Goal: Task Accomplishment & Management: Manage account settings

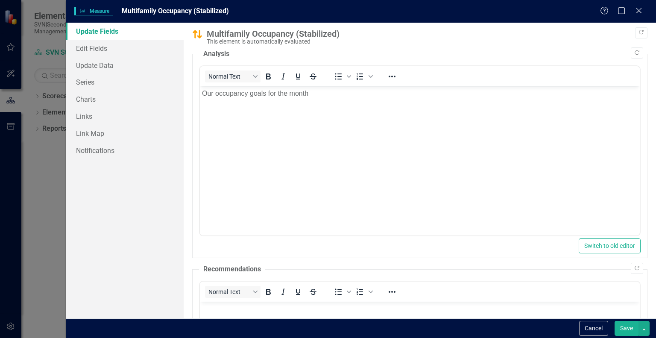
click at [318, 94] on p "Our occupancy goals for the month" at bounding box center [420, 93] width 436 height 10
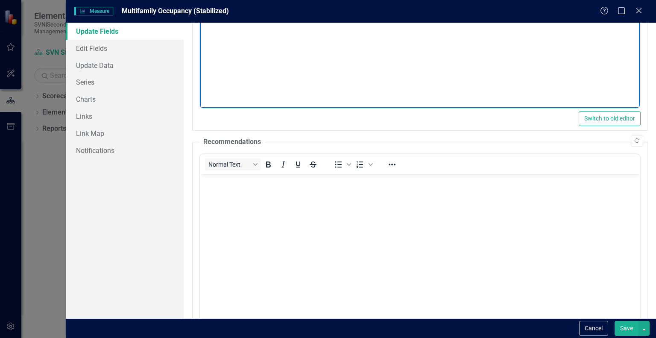
scroll to position [128, 0]
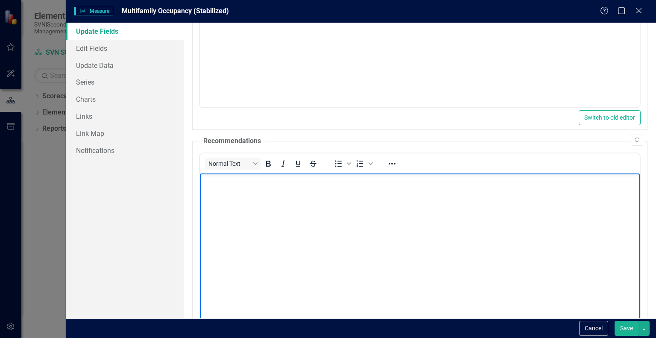
click at [211, 181] on p "Rich Text Area. Press ALT-0 for help." at bounding box center [420, 180] width 436 height 10
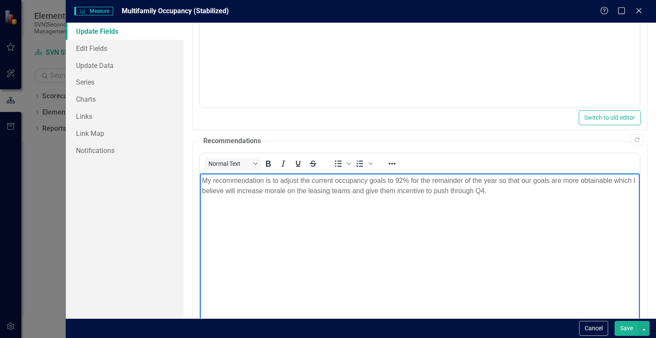
click at [506, 189] on p "My recommendation is to adjust the current occupancy goals to 92% for the remai…" at bounding box center [420, 185] width 436 height 20
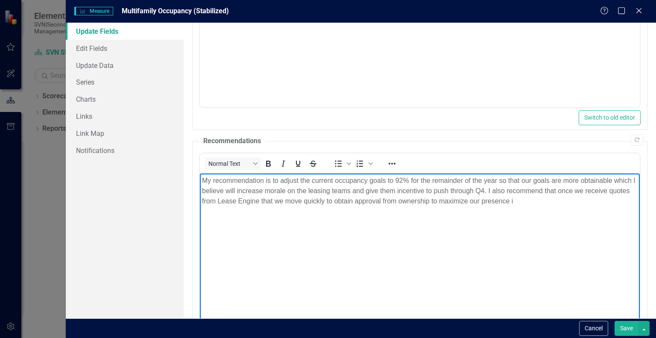
click at [537, 200] on p "My recommendation is to adjust the current occupancy goals to 92% for the remai…" at bounding box center [420, 190] width 436 height 31
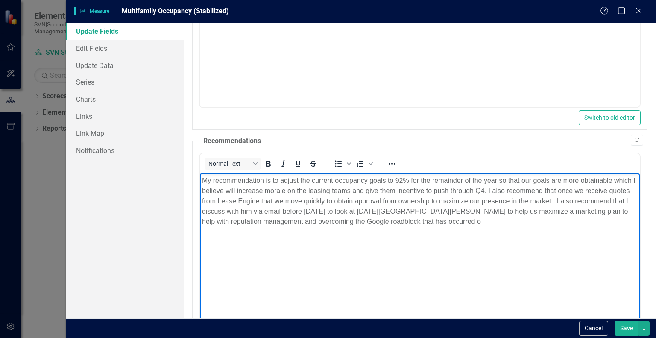
click at [493, 222] on p "My recommendation is to adjust the current occupancy goals to 92% for the remai…" at bounding box center [420, 200] width 436 height 51
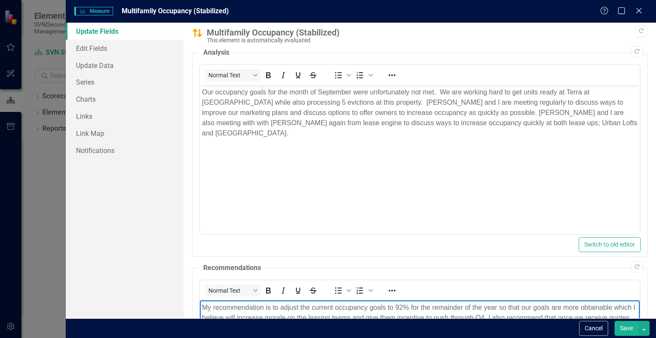
scroll to position [0, 0]
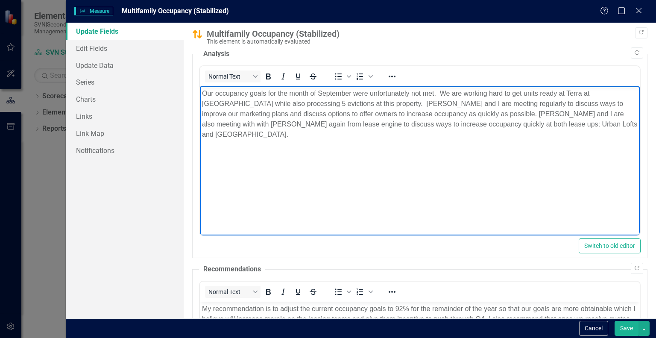
click at [242, 124] on p "Our occupancy goals for the month of September were unfortunately not met. We a…" at bounding box center [420, 113] width 436 height 51
click at [303, 125] on p "Our occupancy goals for the month of September were unfortunately not met. We a…" at bounding box center [420, 113] width 436 height 51
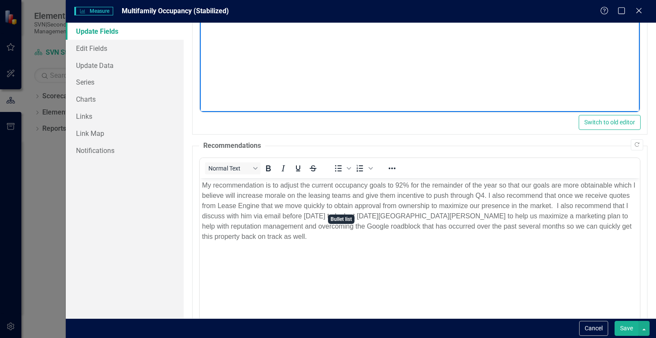
scroll to position [167, 0]
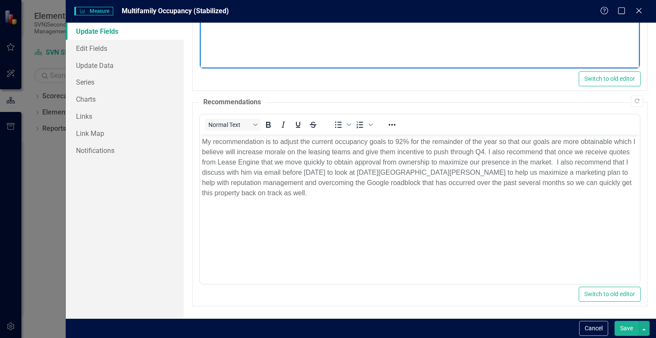
click at [628, 326] on button "Save" at bounding box center [627, 328] width 24 height 15
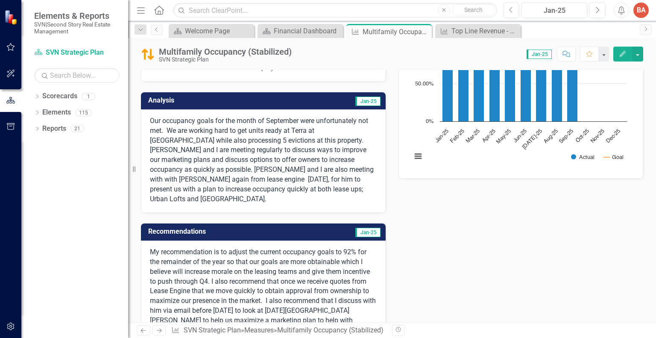
scroll to position [128, 0]
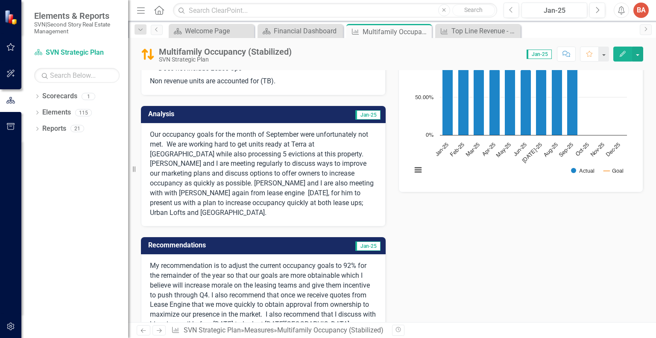
click at [362, 114] on span "Jan-25" at bounding box center [367, 114] width 25 height 9
click at [534, 54] on span "Jan-25" at bounding box center [539, 54] width 25 height 9
click at [619, 53] on icon "Edit" at bounding box center [623, 54] width 8 height 6
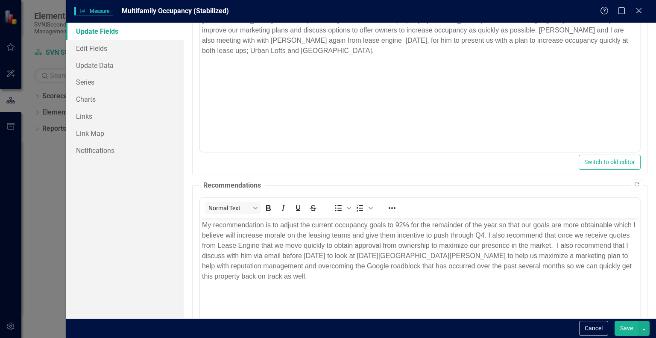
scroll to position [167, 0]
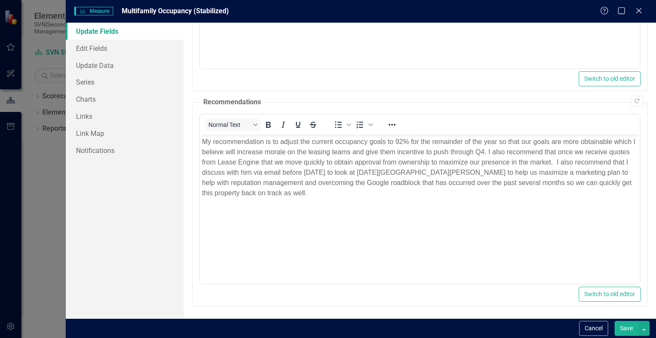
click at [621, 327] on button "Save" at bounding box center [627, 328] width 24 height 15
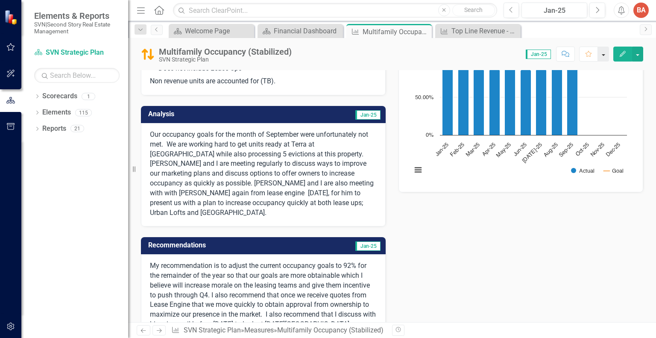
click at [602, 56] on button "button" at bounding box center [603, 54] width 11 height 15
click at [572, 31] on div "Scorecard Welcome Page Close Scorecard Financial Dashboard Close Measure Multif…" at bounding box center [401, 31] width 468 height 14
click at [560, 13] on div "Jan-25" at bounding box center [554, 11] width 60 height 10
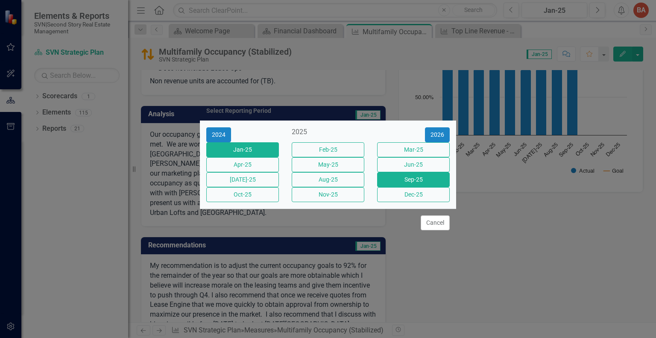
click at [408, 184] on button "Sep-25" at bounding box center [413, 179] width 73 height 15
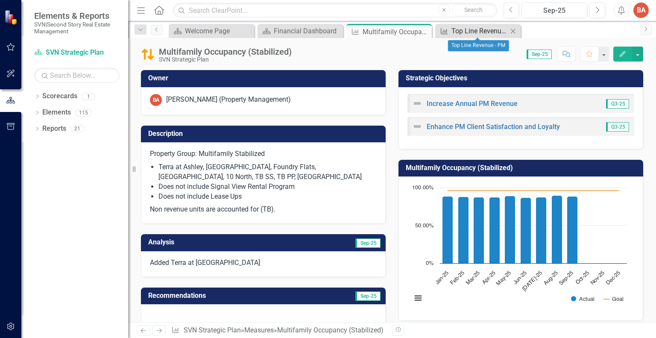
click at [468, 34] on div "Top Line Revenue - PM" at bounding box center [479, 31] width 56 height 11
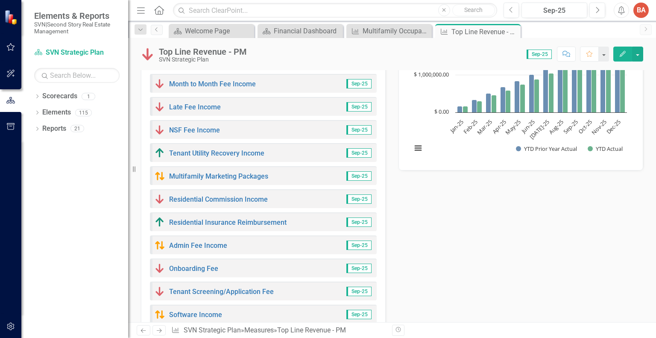
scroll to position [299, 0]
click at [227, 84] on link "Month to Month Fee Income" at bounding box center [212, 83] width 87 height 8
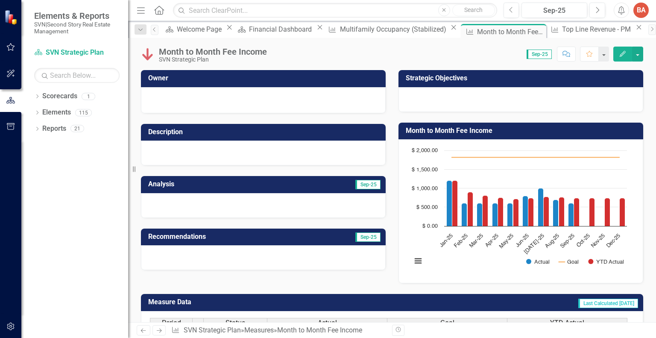
click at [195, 91] on div at bounding box center [263, 100] width 245 height 26
click at [208, 30] on div "Welcome Page" at bounding box center [200, 29] width 47 height 11
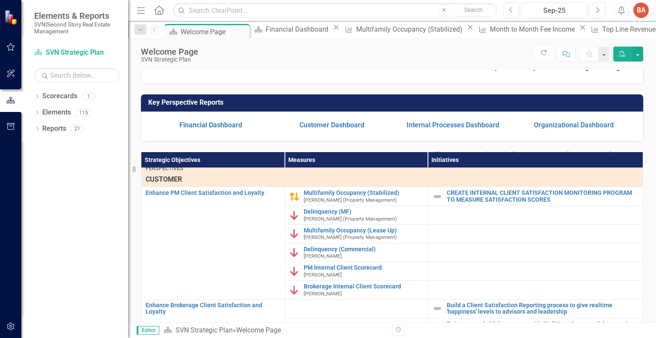
scroll to position [450, 0]
click at [319, 214] on link "Delinquency (MF)" at bounding box center [364, 211] width 120 height 6
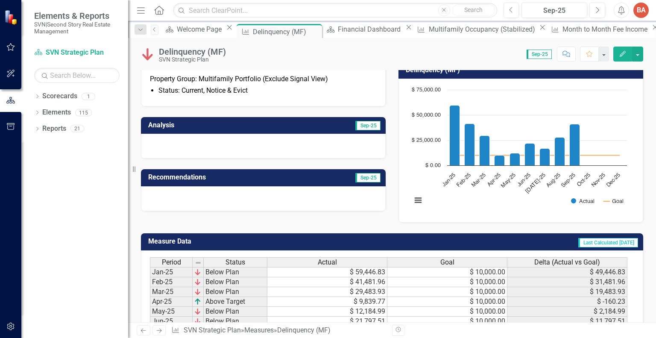
scroll to position [85, 0]
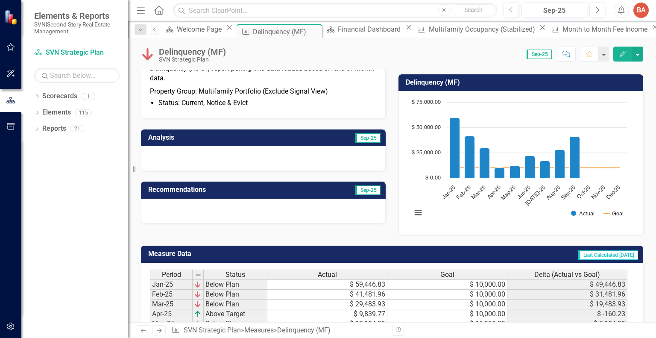
click at [315, 163] on div at bounding box center [263, 158] width 245 height 25
click at [360, 138] on span "Sep-25" at bounding box center [367, 137] width 25 height 9
click at [572, 170] on icon "Sep-25, 40,985.4. Actual." at bounding box center [575, 157] width 10 height 41
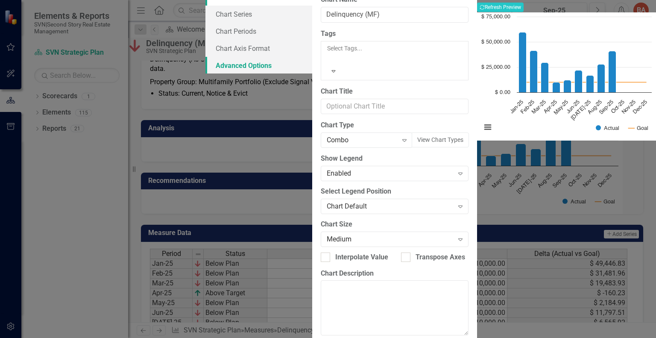
click at [205, 74] on link "Advanced Options" at bounding box center [258, 65] width 107 height 17
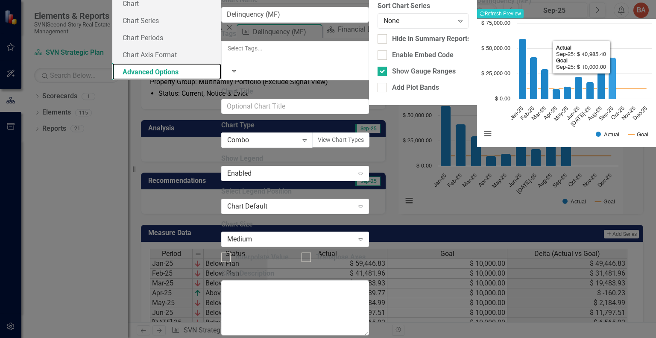
click at [609, 99] on icon "Sep-25, 40,985.4. Actual." at bounding box center [613, 77] width 8 height 41
click at [596, 138] on button "Show Actual" at bounding box center [607, 134] width 23 height 6
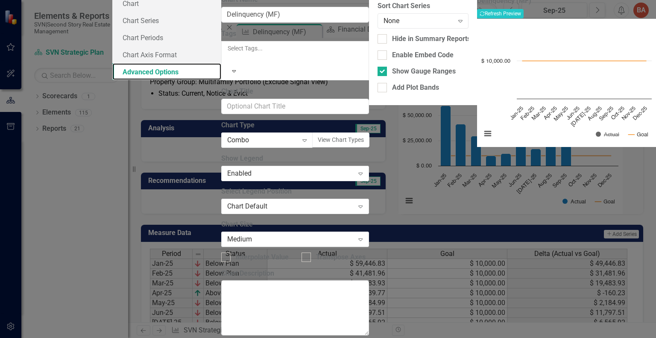
click at [596, 138] on button "Show Actual" at bounding box center [607, 134] width 23 height 6
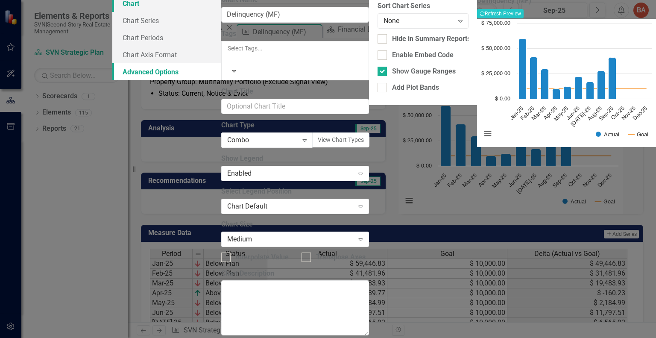
click at [150, 12] on link "Chart" at bounding box center [166, 3] width 109 height 17
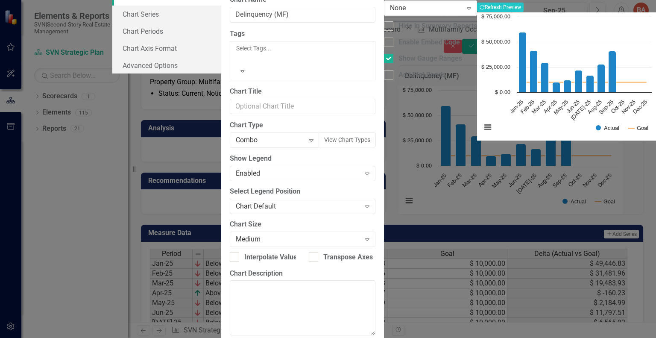
click at [176, 73] on div "Chart Chart Series Chart Periods Chart Axis Format Advanced Options" at bounding box center [166, 30] width 109 height 85
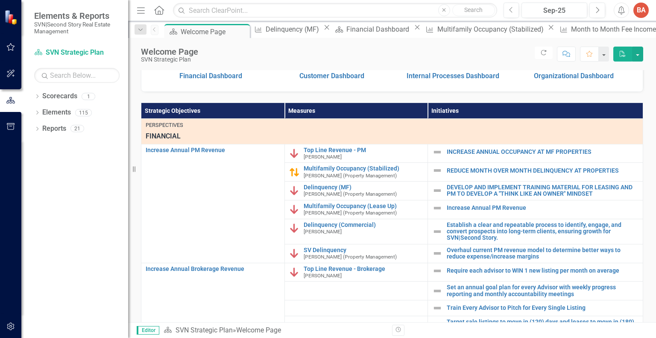
scroll to position [214, 0]
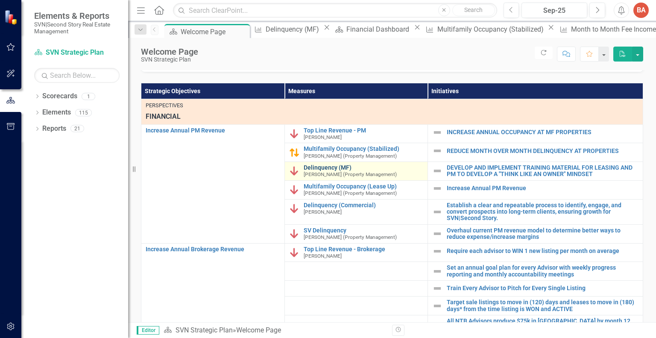
click at [323, 171] on link "Delinquency (MF)" at bounding box center [364, 167] width 120 height 6
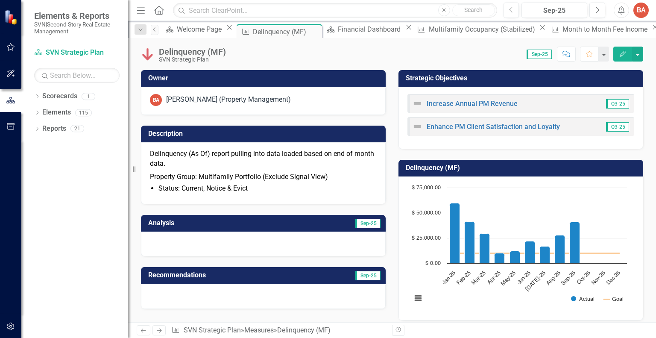
click at [622, 53] on icon "Edit" at bounding box center [623, 54] width 8 height 6
